Goal: Participate in discussion: Engage in conversation with other users on a specific topic

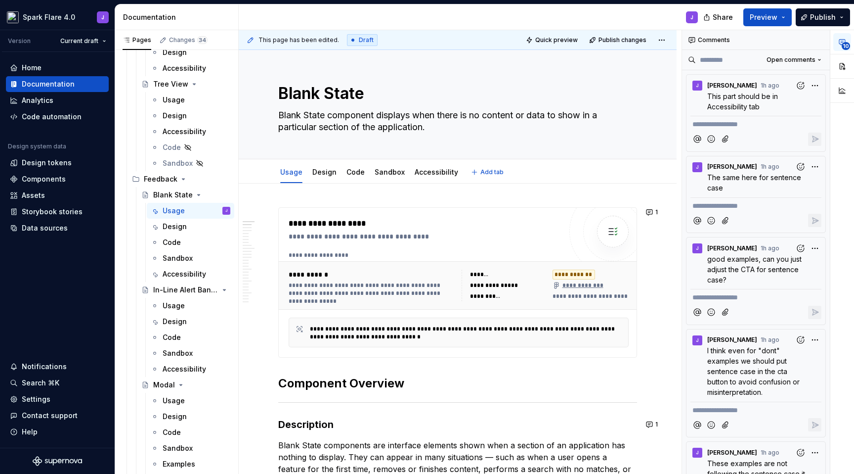
type textarea "*"
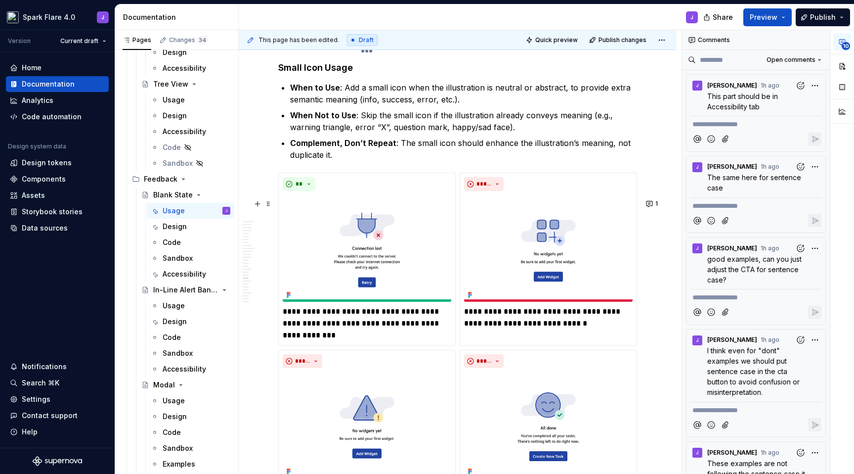
scroll to position [3502, 0]
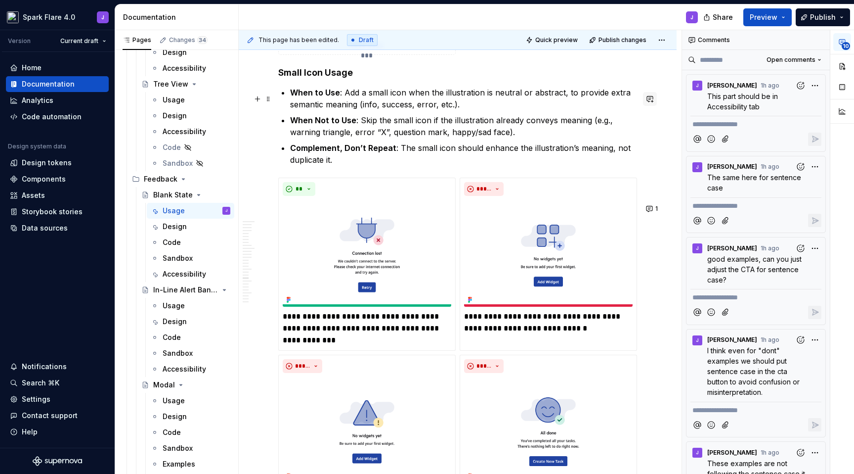
click at [651, 101] on button "button" at bounding box center [650, 99] width 14 height 14
click at [571, 129] on p "Should we add the small icon itself as a representation?" at bounding box center [577, 121] width 145 height 21
click at [619, 117] on span "Should we add the small icon itself as a representation?" at bounding box center [570, 121] width 130 height 19
click at [567, 118] on span "Should we add the small icon itself as a representation?" at bounding box center [570, 121] width 130 height 19
click at [586, 126] on p "Should we add the small icon itself as a representation?" at bounding box center [577, 121] width 145 height 21
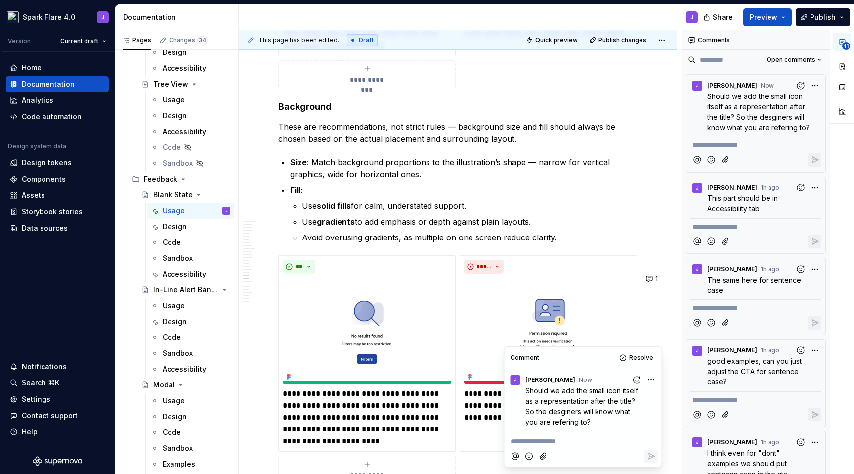
scroll to position [3049, 0]
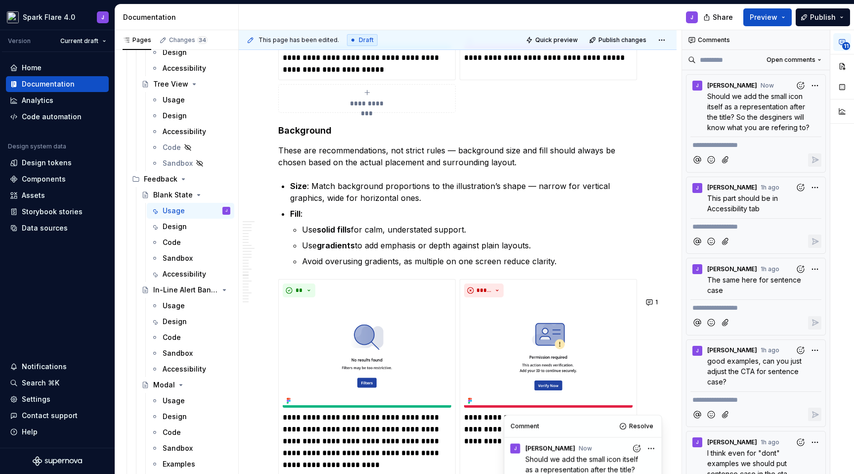
click at [630, 136] on h4 "Background" at bounding box center [457, 131] width 359 height 12
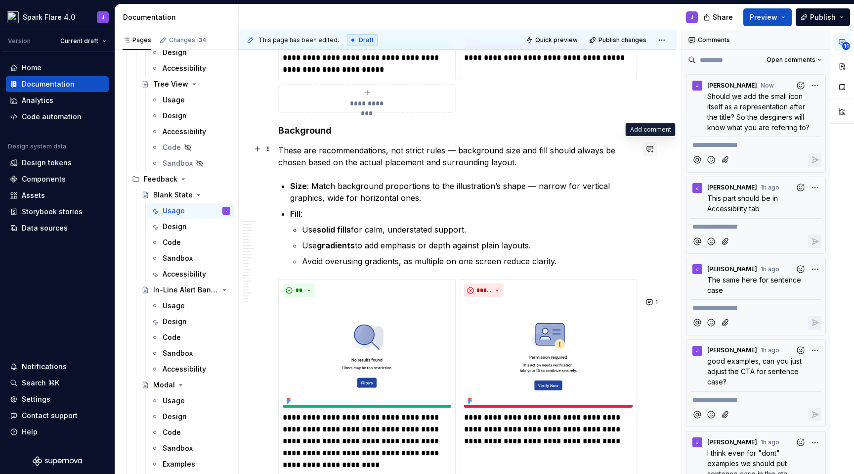
click at [652, 148] on button "button" at bounding box center [650, 149] width 14 height 14
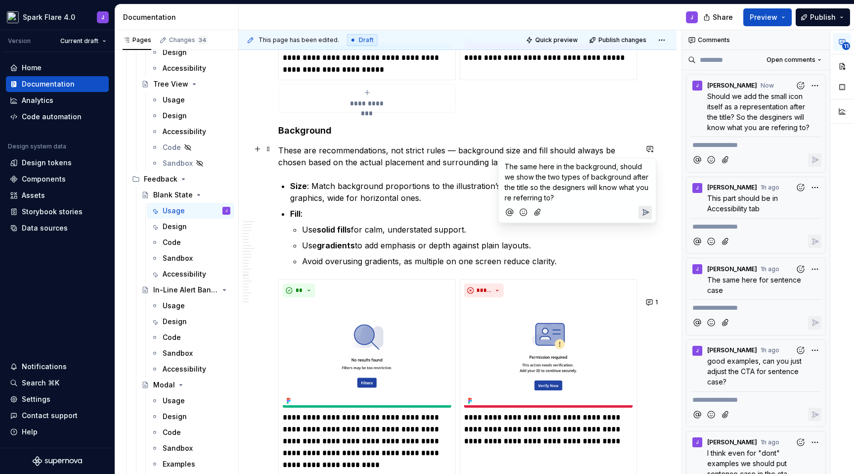
click at [646, 209] on icon "Send" at bounding box center [646, 212] width 10 height 10
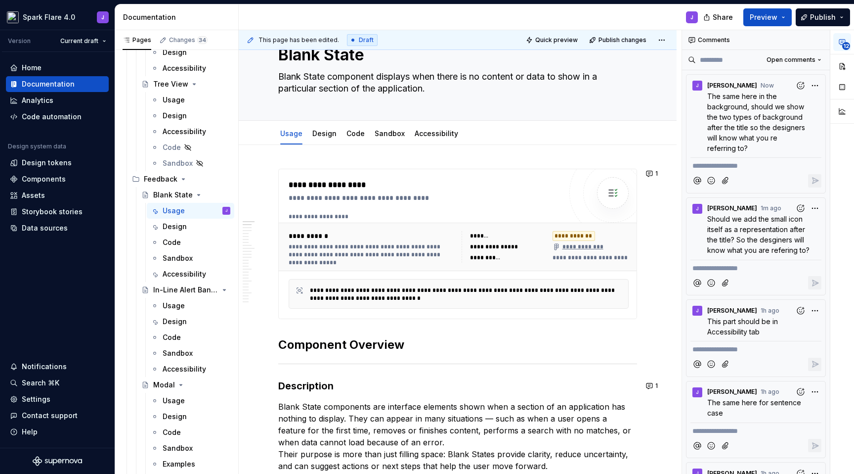
scroll to position [0, 0]
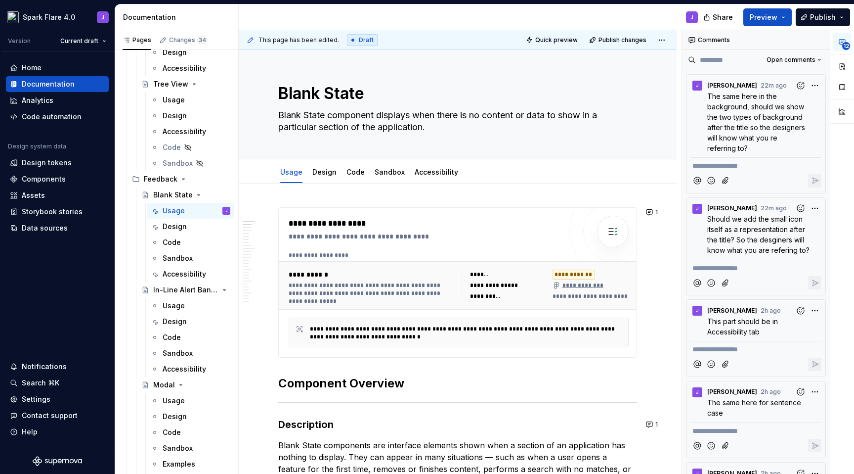
type textarea "*"
